Goal: Task Accomplishment & Management: Manage account settings

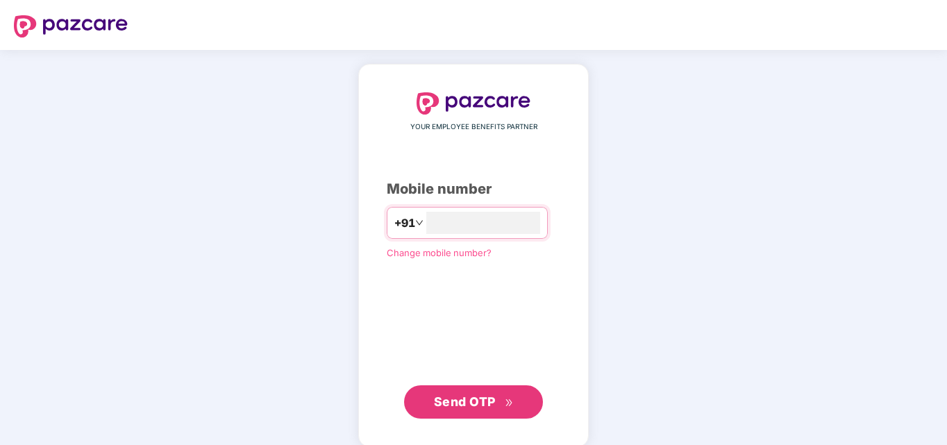
type input "**********"
click at [469, 413] on button "Send OTP" at bounding box center [473, 401] width 139 height 33
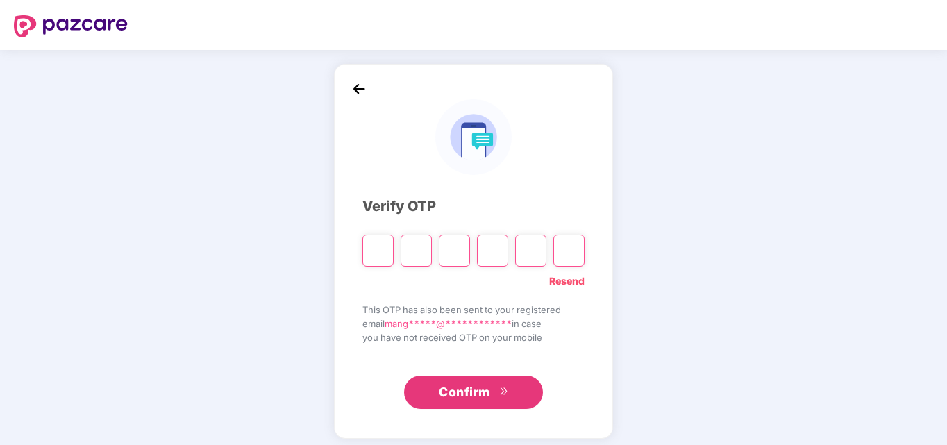
type input "*"
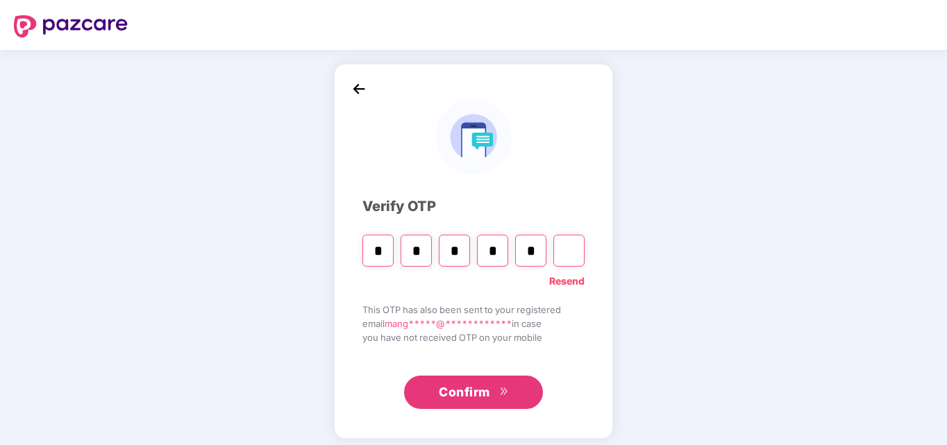
type input "*"
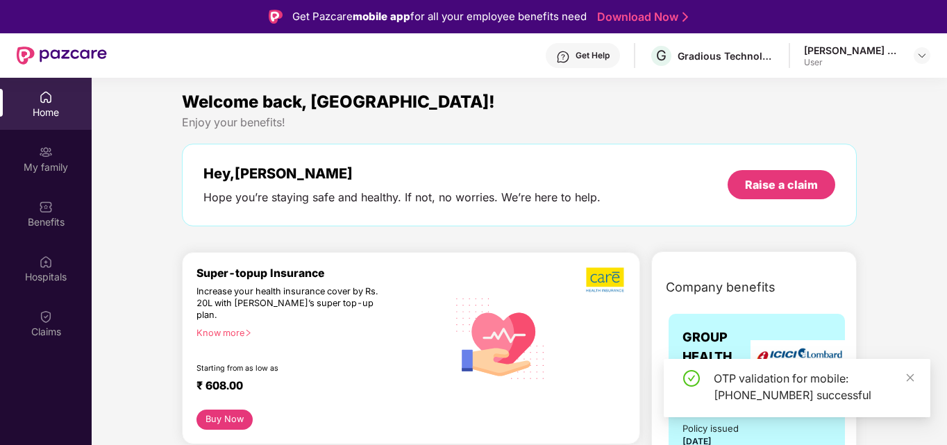
click at [458, 170] on div "Hey, [PERSON_NAME]" at bounding box center [401, 173] width 397 height 17
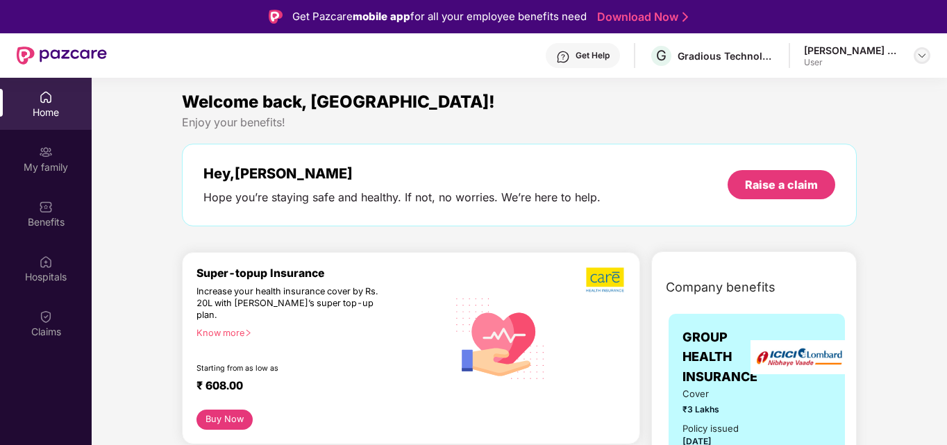
click at [922, 50] on img at bounding box center [922, 55] width 11 height 11
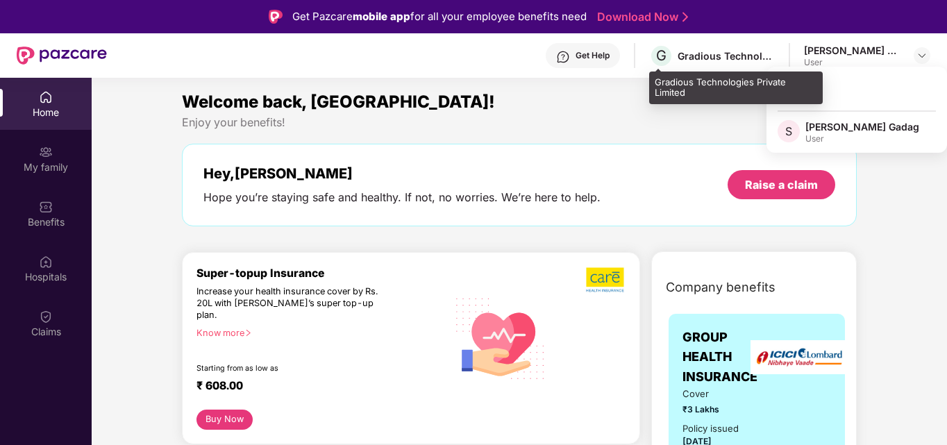
click at [717, 56] on div "Gradious Technologies Private Limited" at bounding box center [726, 55] width 97 height 13
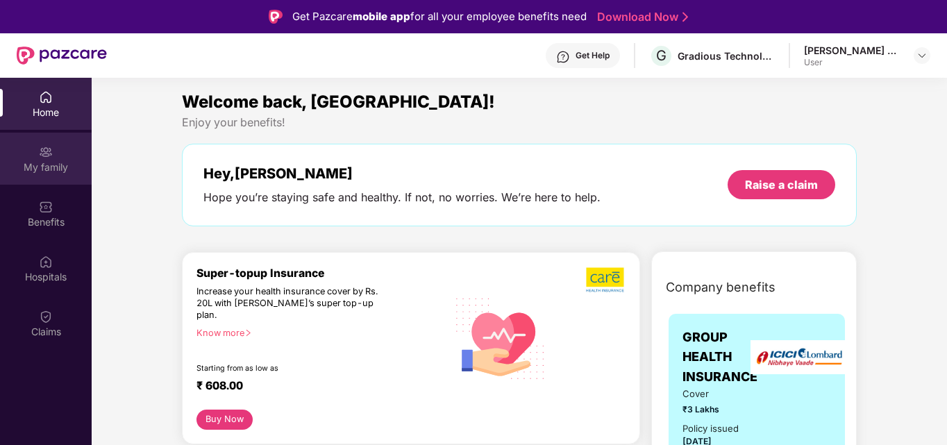
click at [44, 178] on div "My family" at bounding box center [46, 159] width 92 height 52
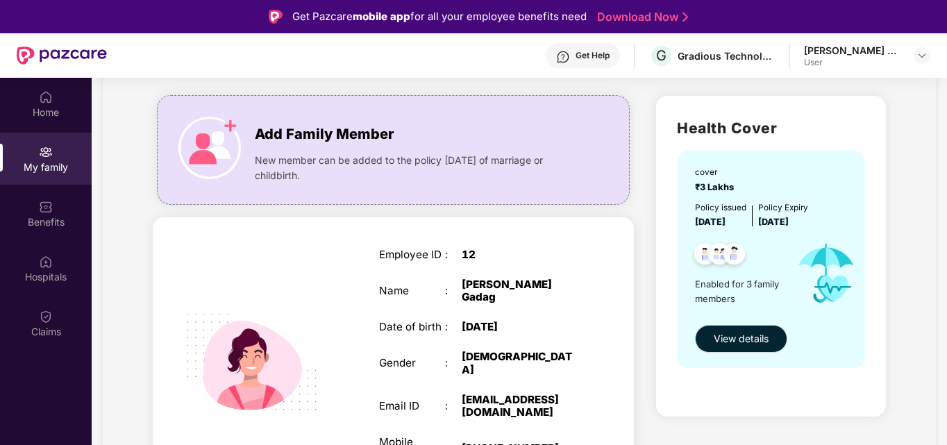
scroll to position [61, 0]
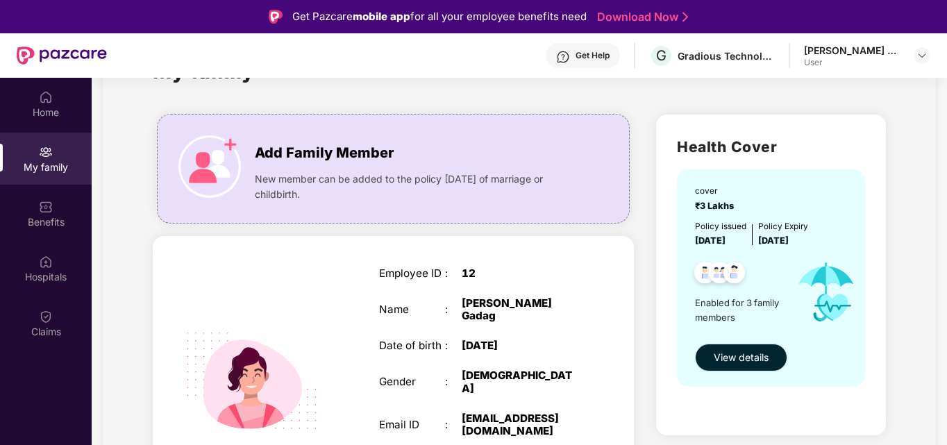
click at [747, 356] on span "View details" at bounding box center [741, 357] width 55 height 15
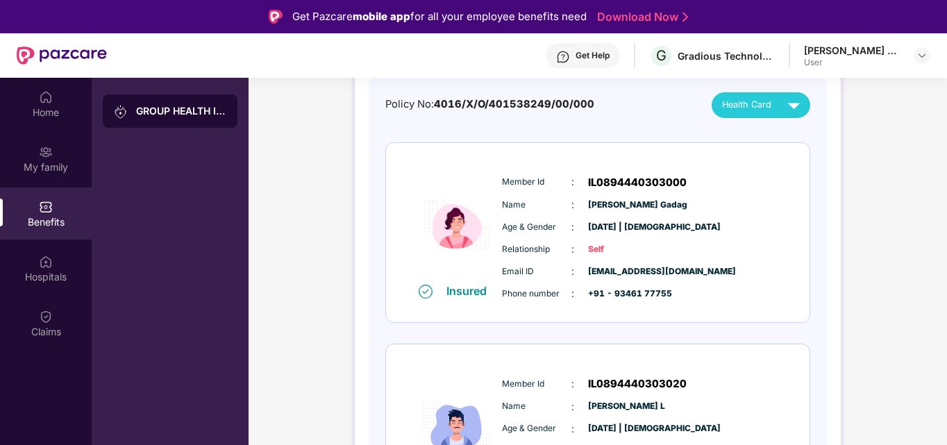
scroll to position [151, 0]
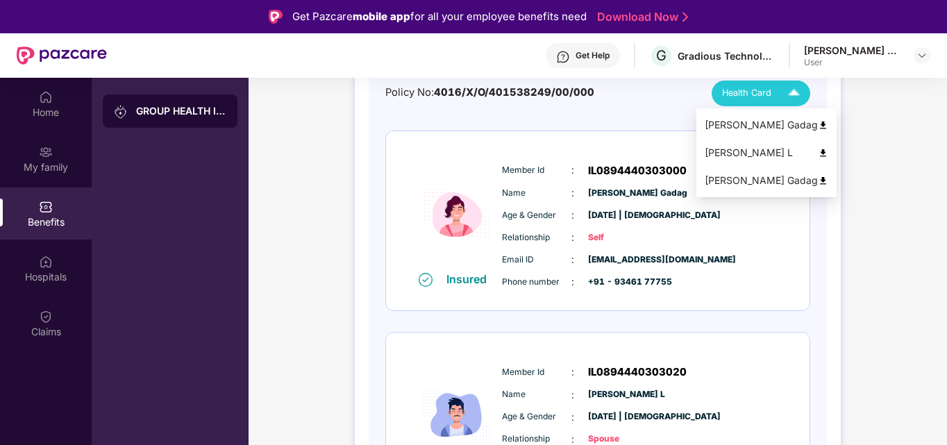
click at [786, 94] on img at bounding box center [794, 93] width 24 height 24
click at [752, 93] on span "Health Card" at bounding box center [746, 93] width 49 height 14
click at [818, 126] on img at bounding box center [823, 125] width 10 height 10
